Goal: Task Accomplishment & Management: Manage account settings

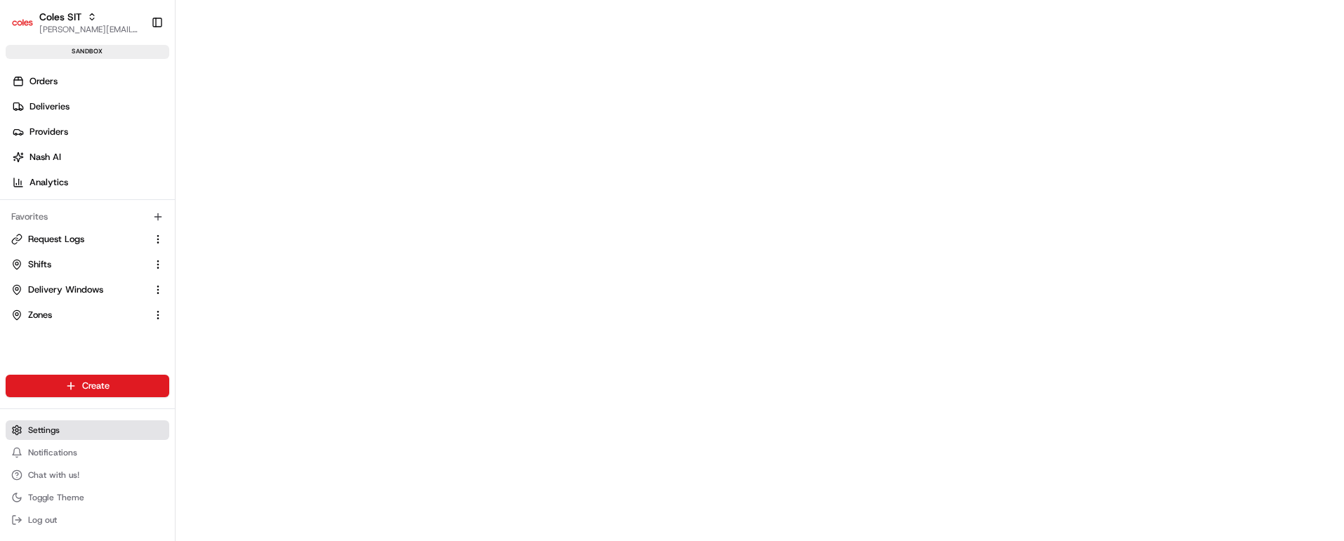
click at [63, 429] on button "Settings" at bounding box center [88, 431] width 164 height 20
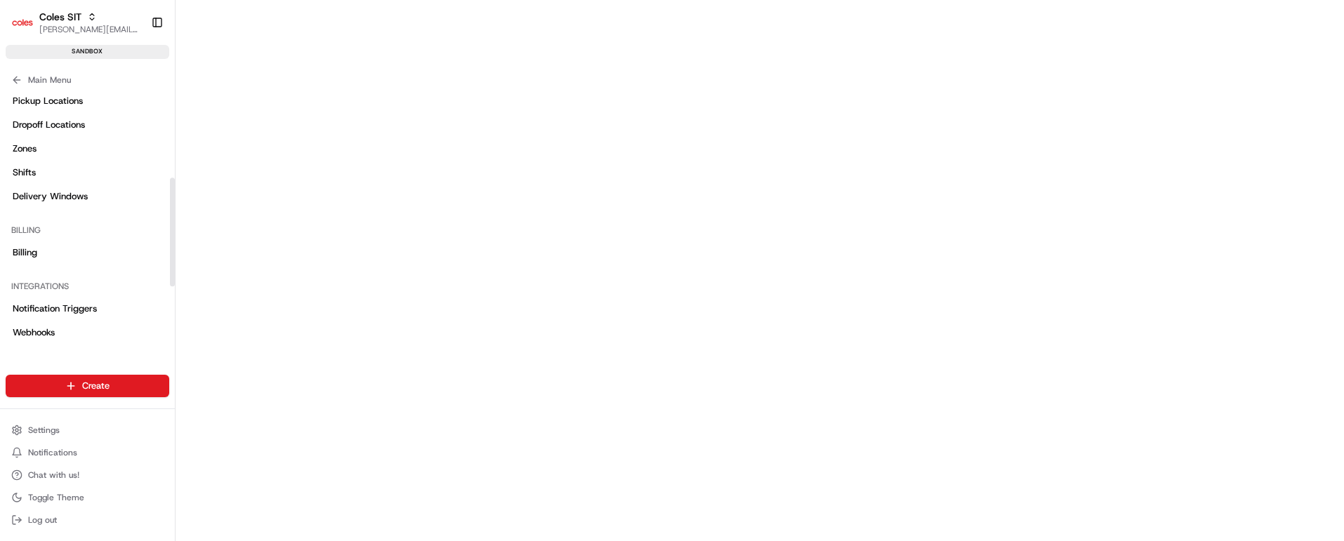
scroll to position [363, 0]
